Goal: Information Seeking & Learning: Learn about a topic

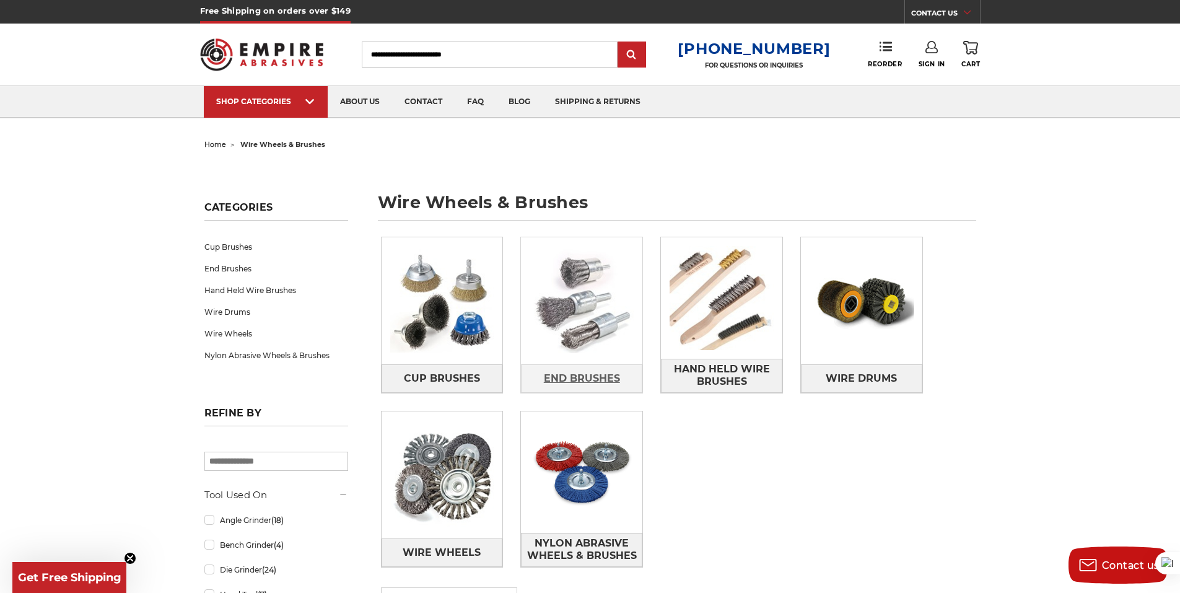
click at [593, 375] on span "End Brushes" at bounding box center [582, 378] width 76 height 21
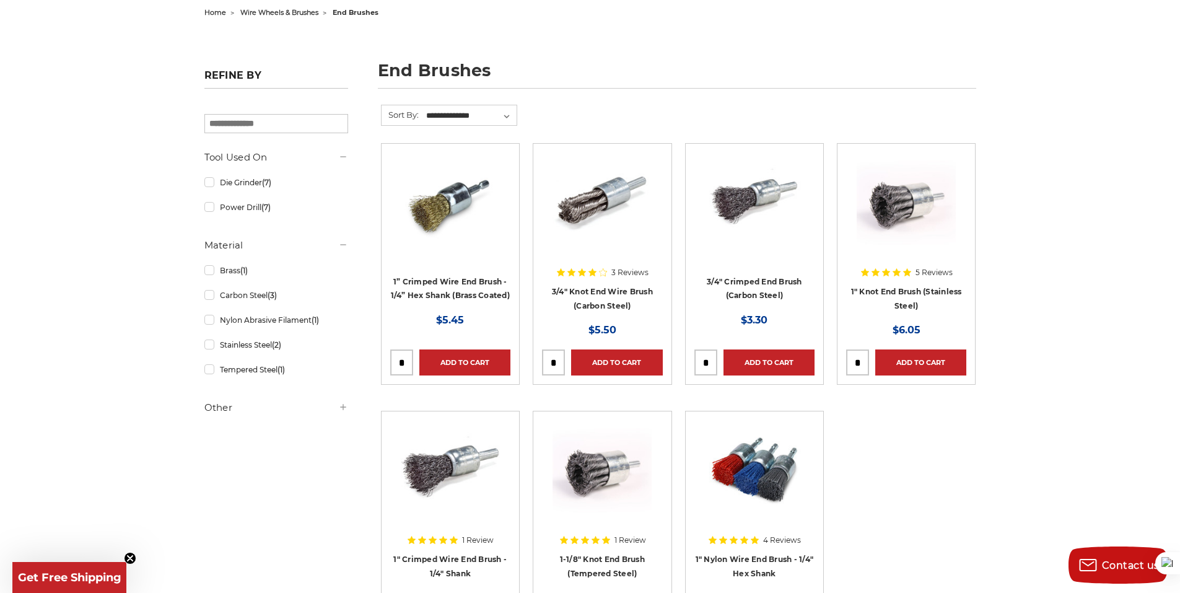
scroll to position [248, 0]
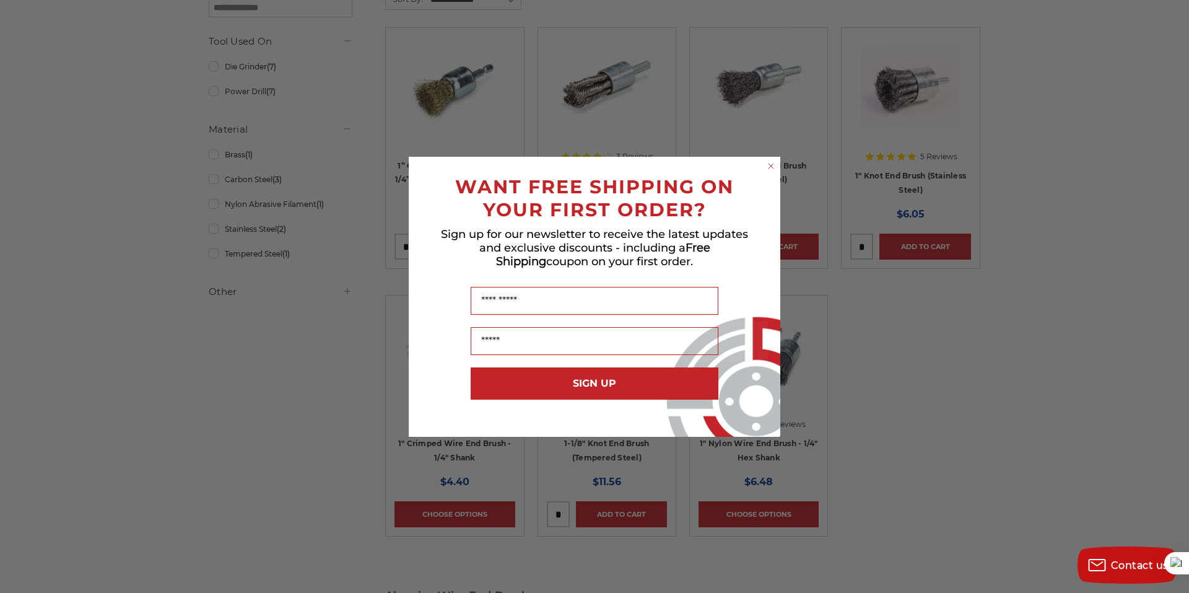
click at [772, 165] on icon "Close dialog" at bounding box center [771, 166] width 5 height 5
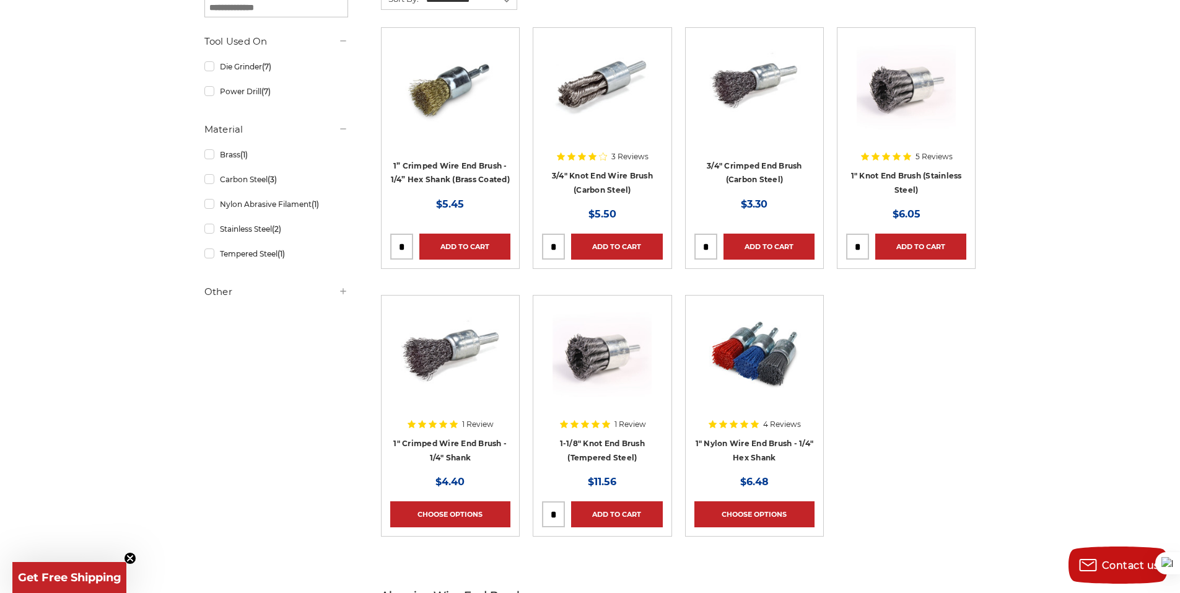
click at [906, 103] on img at bounding box center [906, 86] width 99 height 99
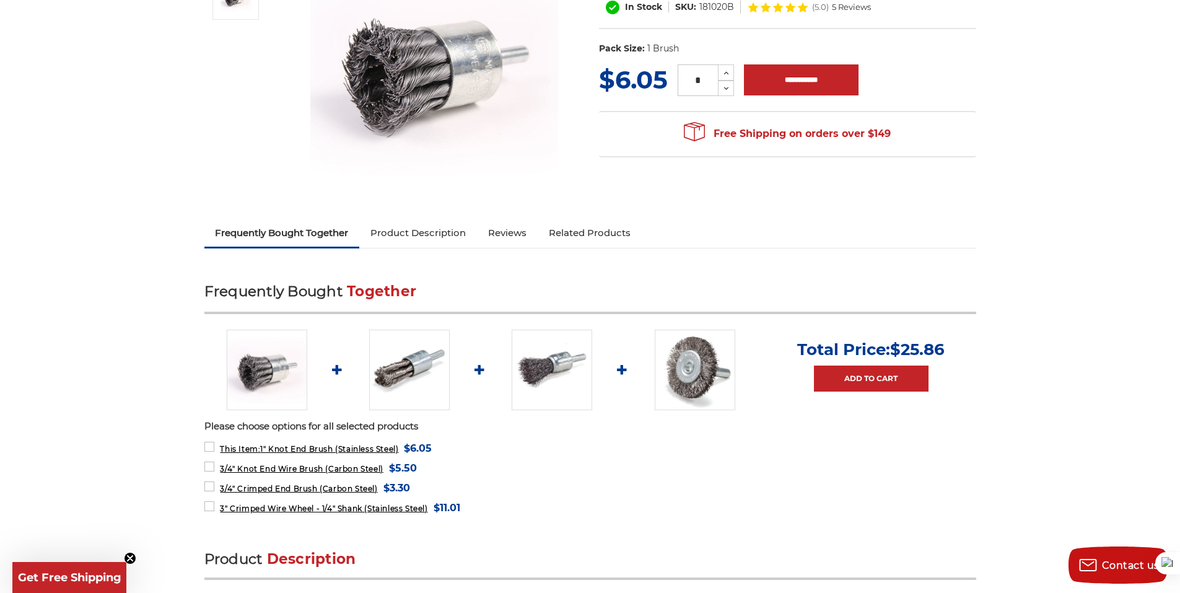
scroll to position [62, 0]
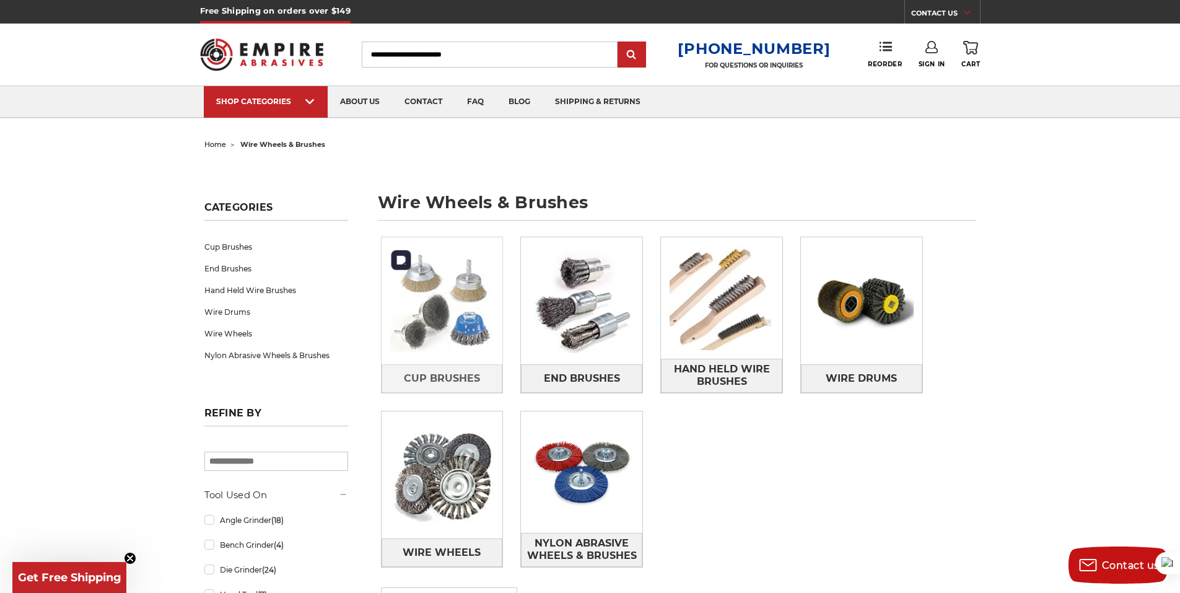
click at [480, 326] on img at bounding box center [442, 300] width 121 height 121
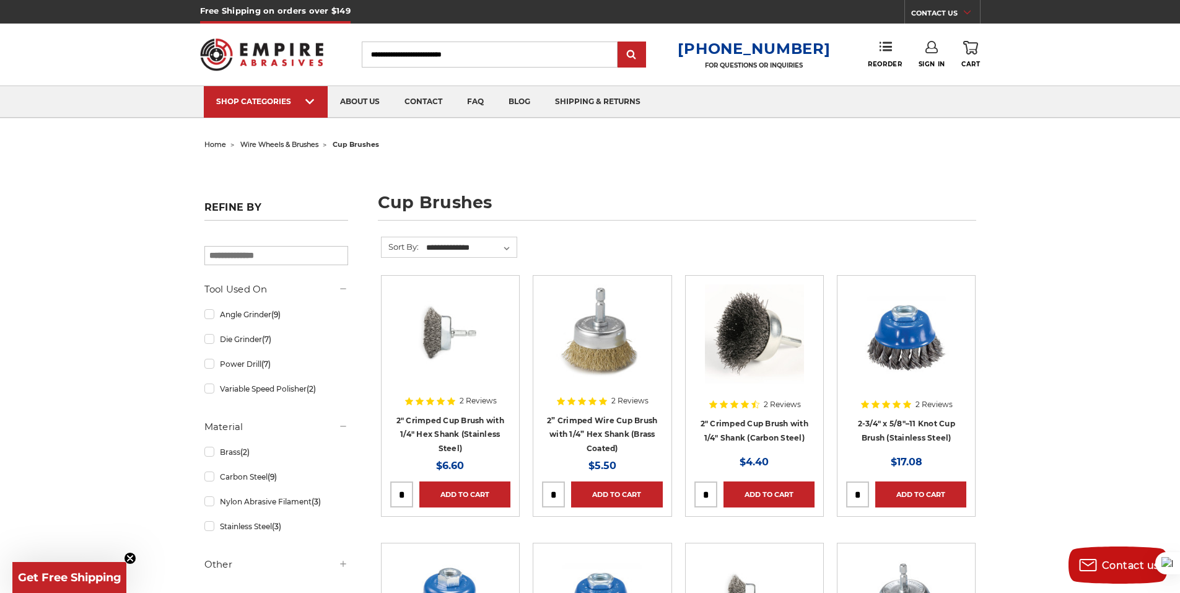
click at [756, 341] on img at bounding box center [754, 333] width 99 height 99
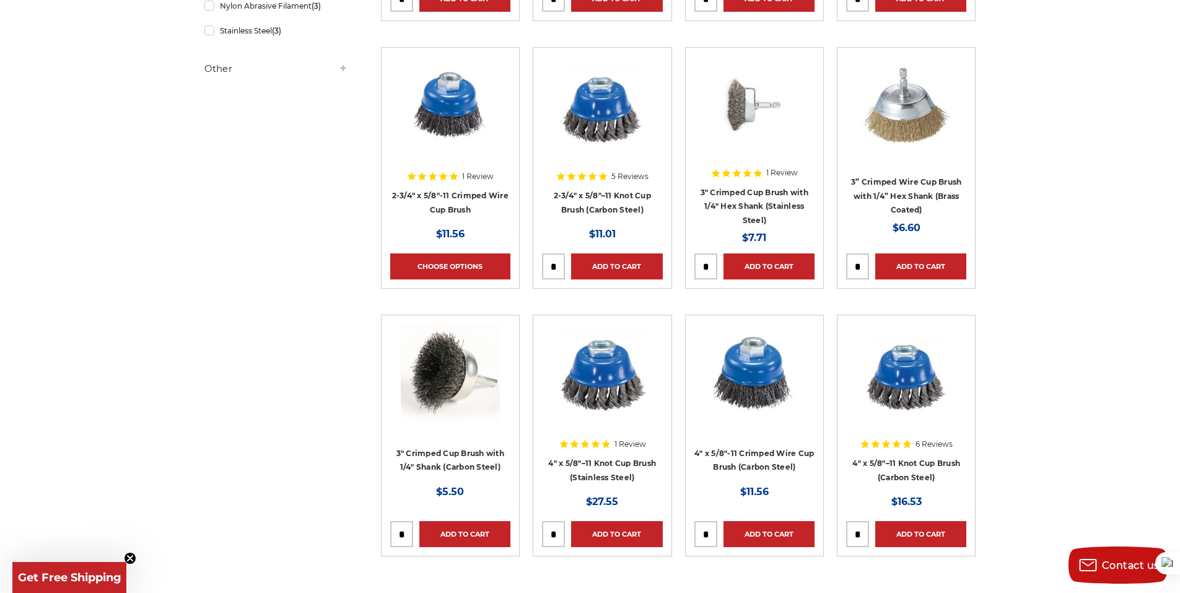
click at [428, 456] on h4 "3" Crimped Cup Brush with 1/4" Shank (Carbon Steel)" at bounding box center [450, 463] width 120 height 35
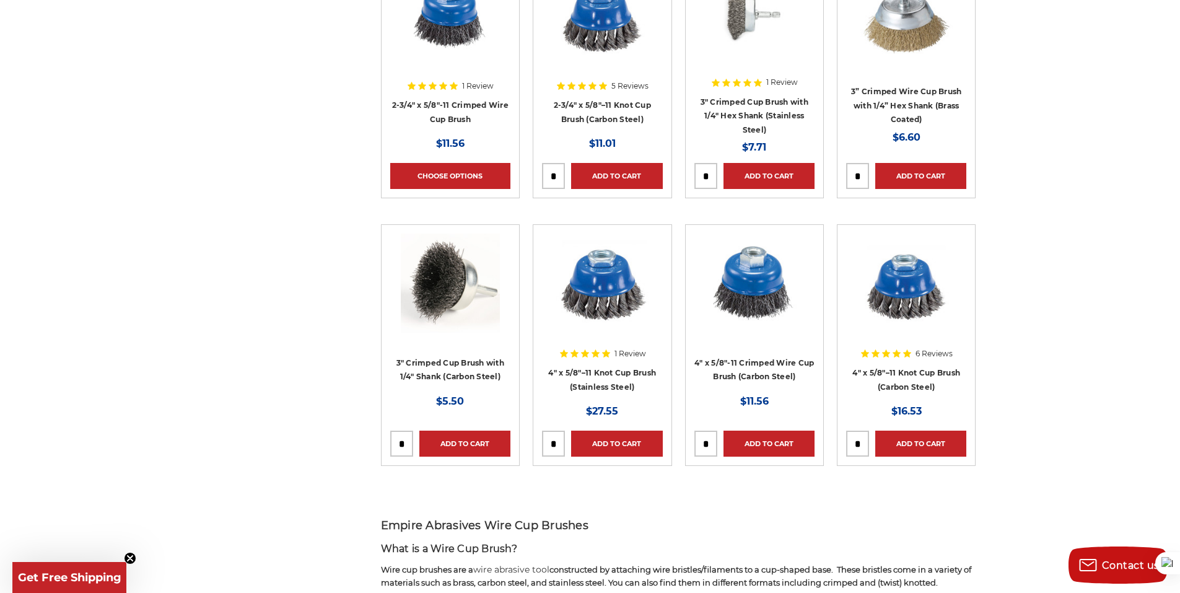
scroll to position [434, 0]
